Goal: Task Accomplishment & Management: Complete application form

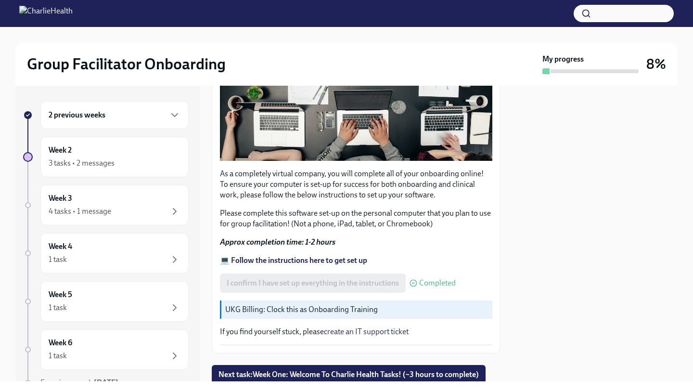
scroll to position [256, 0]
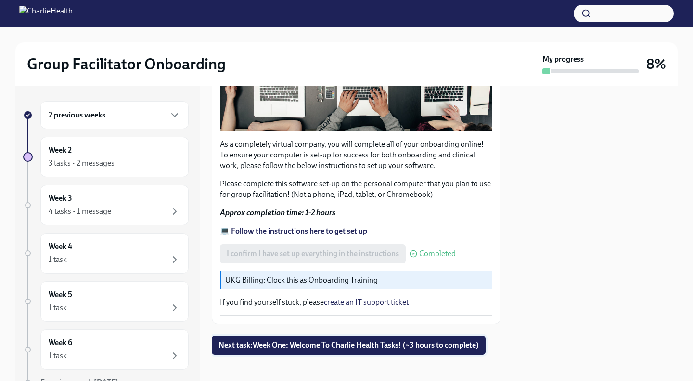
click at [411, 344] on span "Next task : Week One: Welcome To Charlie Health Tasks! (~3 hours to complete)" at bounding box center [348, 345] width 260 height 10
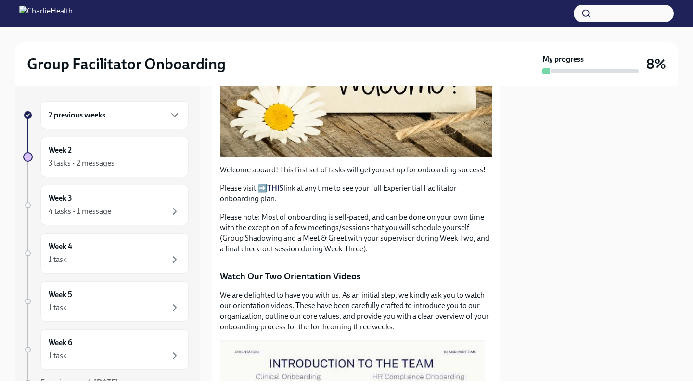
scroll to position [230, 0]
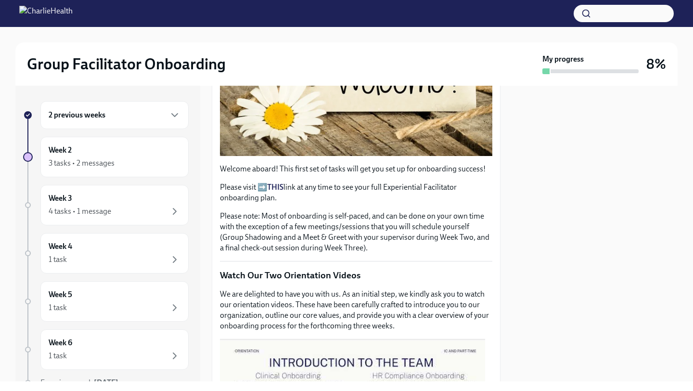
click at [280, 182] on strong "THIS" at bounding box center [275, 186] width 16 height 9
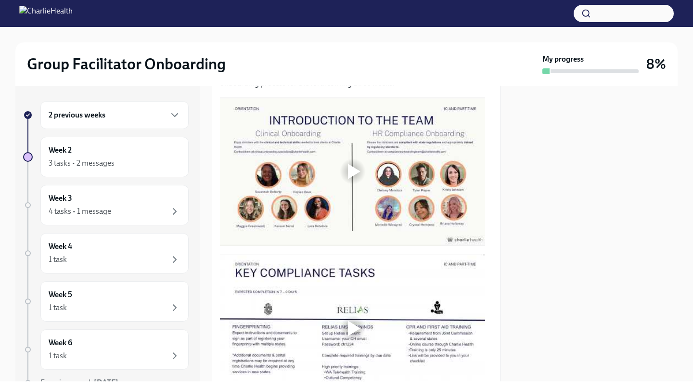
scroll to position [497, 0]
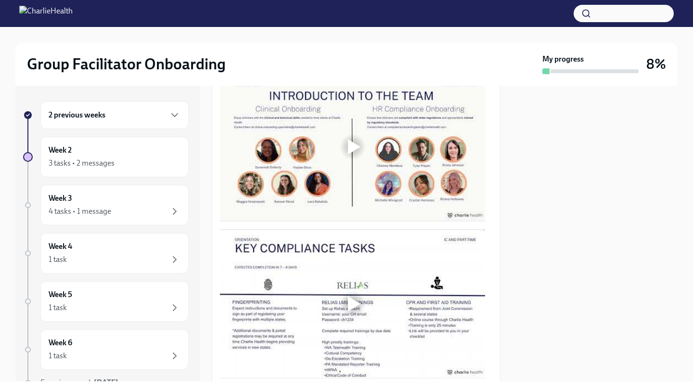
click at [358, 147] on div at bounding box center [354, 146] width 13 height 15
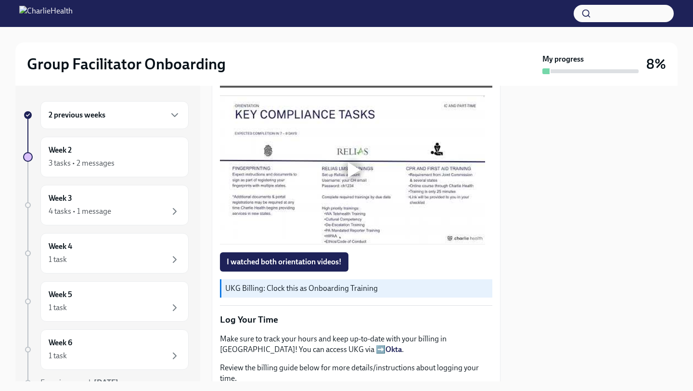
scroll to position [632, 0]
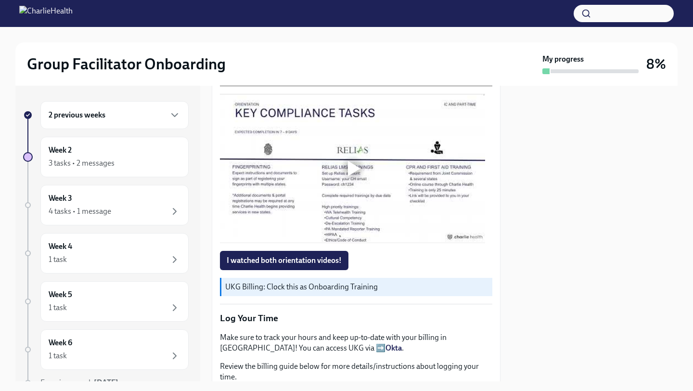
click at [352, 166] on div at bounding box center [354, 168] width 13 height 15
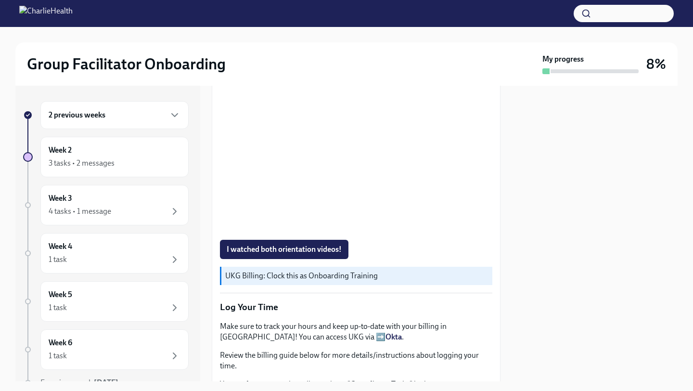
scroll to position [644, 0]
click at [295, 248] on span "I watched both orientation videos!" at bounding box center [284, 248] width 115 height 10
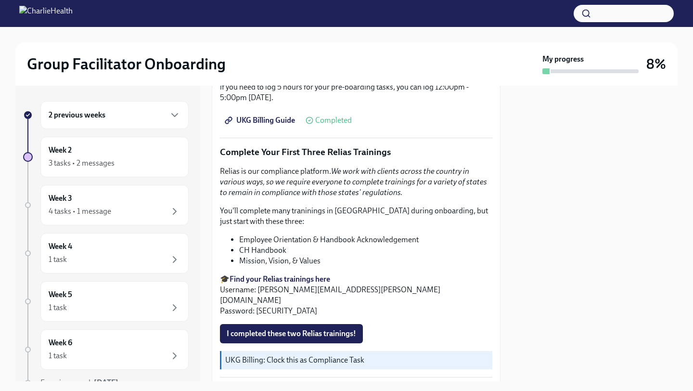
scroll to position [967, 0]
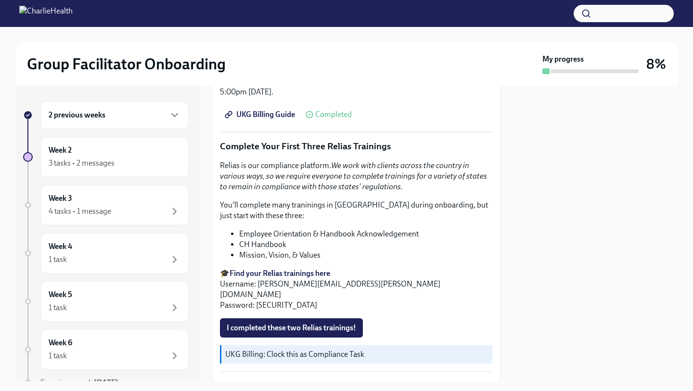
click at [299, 283] on p "🎓 Find your Relias trainings here Username: [PERSON_NAME][EMAIL_ADDRESS][PERSON…" at bounding box center [356, 289] width 272 height 42
click at [290, 269] on strong "Find your Relias trainings here" at bounding box center [280, 273] width 101 height 9
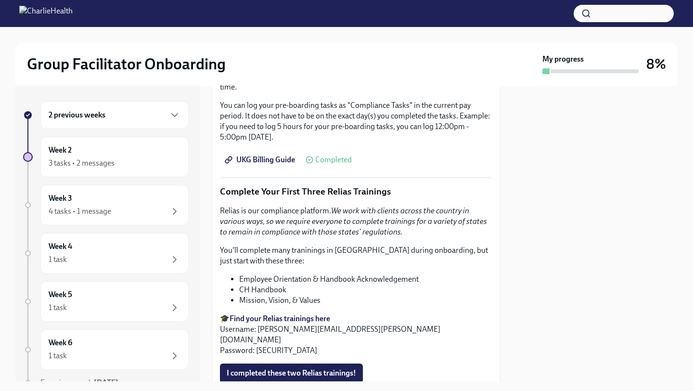
scroll to position [927, 0]
